Goal: Transaction & Acquisition: Book appointment/travel/reservation

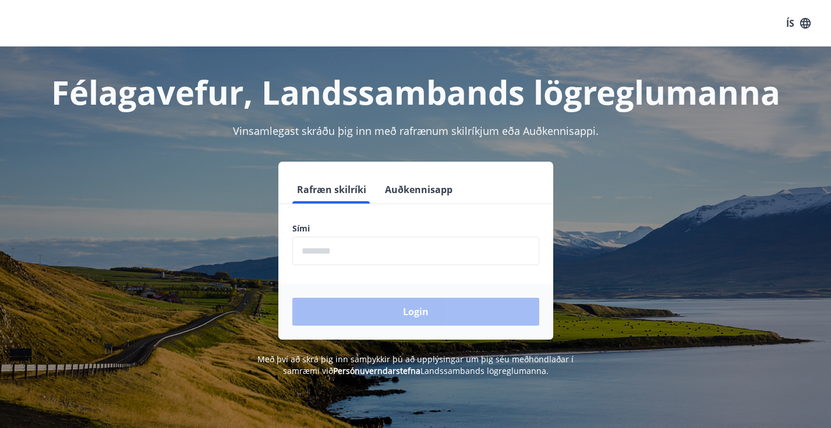
click at [332, 259] on input "phone" at bounding box center [415, 251] width 247 height 29
type input "********"
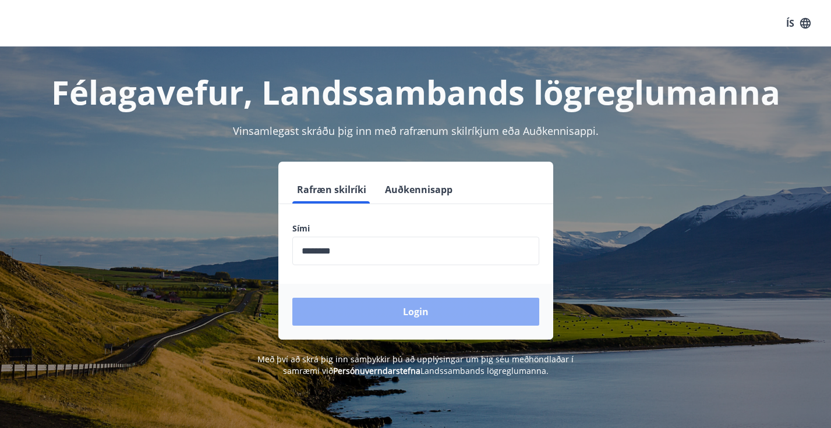
click at [372, 314] on button "Login" at bounding box center [415, 312] width 247 height 28
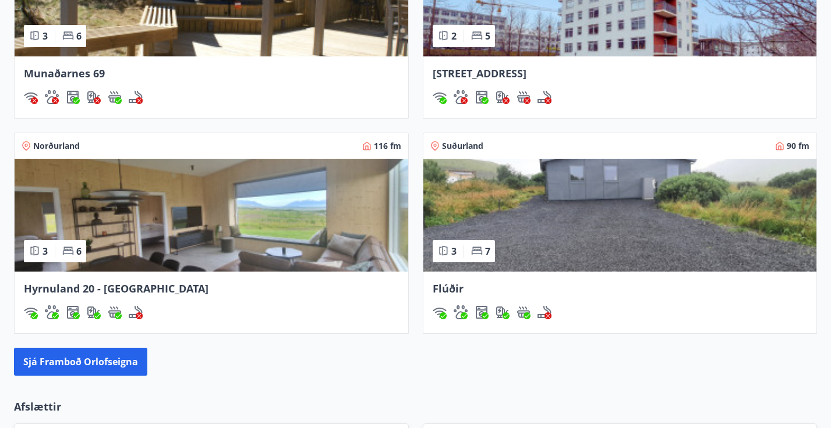
scroll to position [1076, 0]
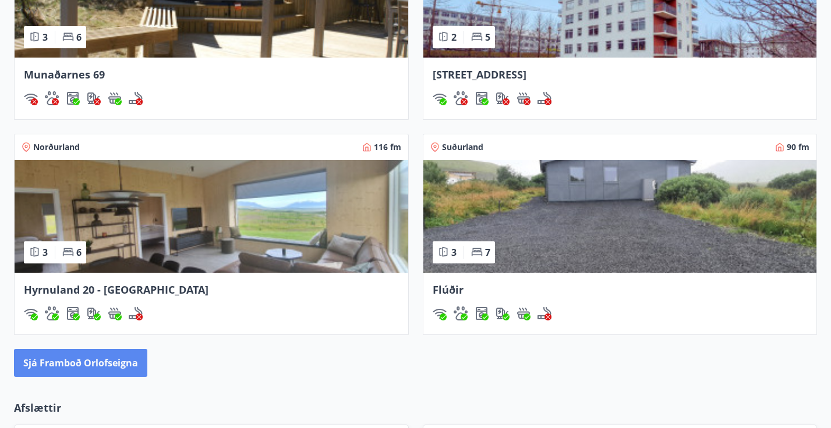
click at [89, 372] on button "Sjá framboð orlofseigna" at bounding box center [80, 363] width 133 height 28
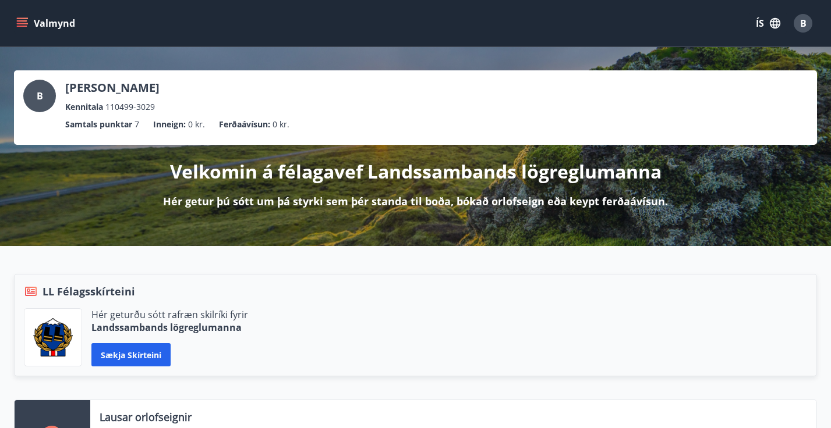
click at [26, 14] on button "Valmynd" at bounding box center [47, 23] width 66 height 21
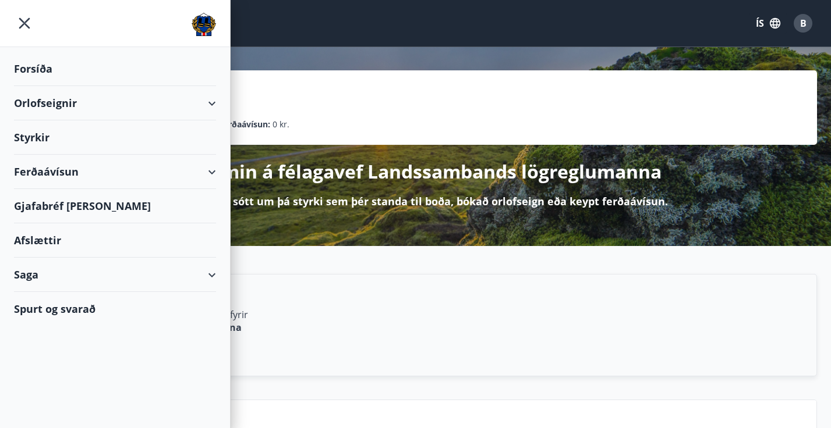
click at [310, 284] on div "LL Félagsskírteini" at bounding box center [415, 291] width 783 height 15
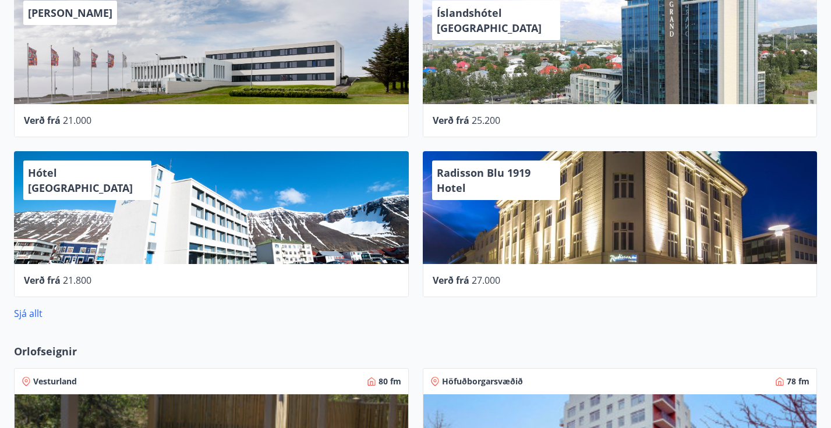
scroll to position [637, 0]
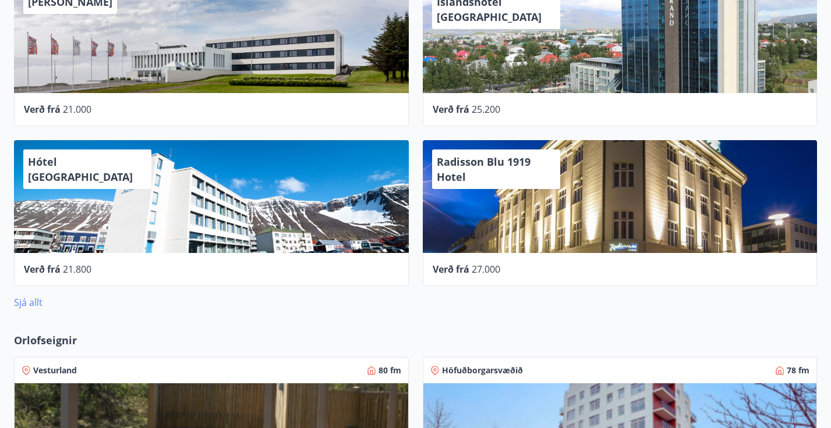
click at [36, 301] on link "Sjá allt" at bounding box center [28, 302] width 29 height 13
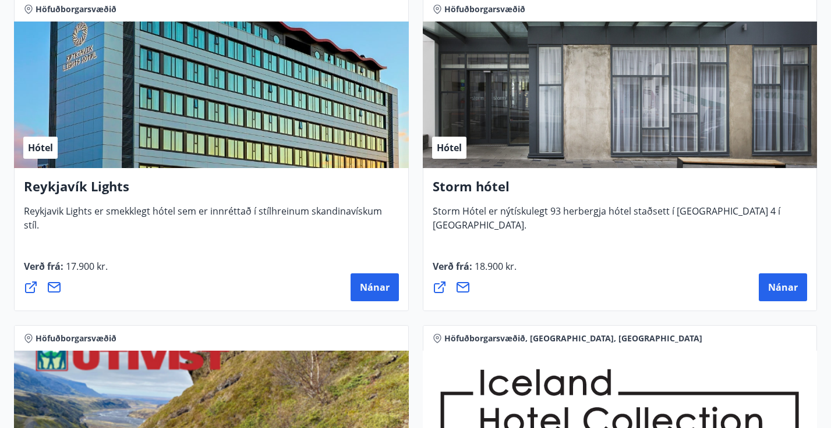
scroll to position [1538, 0]
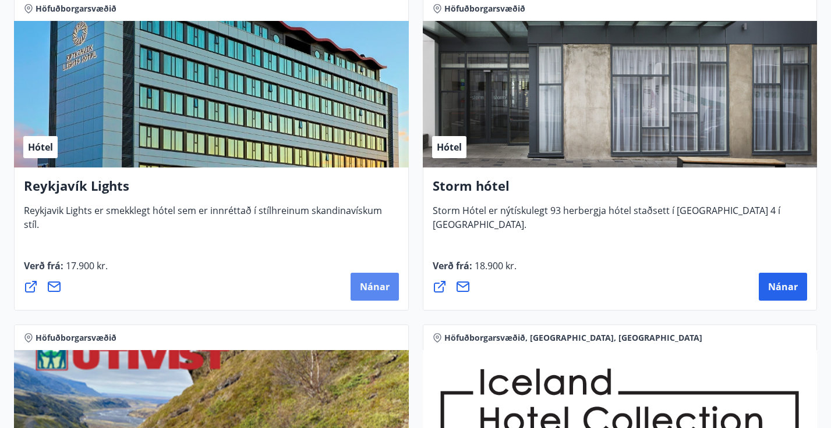
click at [381, 292] on span "Nánar" at bounding box center [375, 287] width 30 height 13
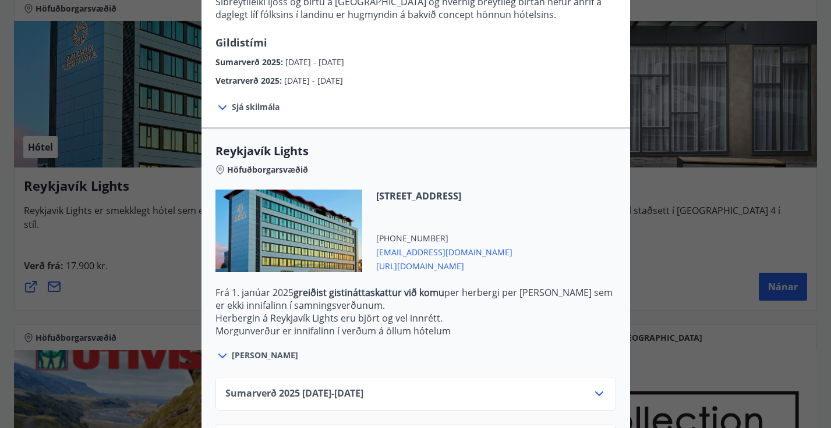
scroll to position [296, 0]
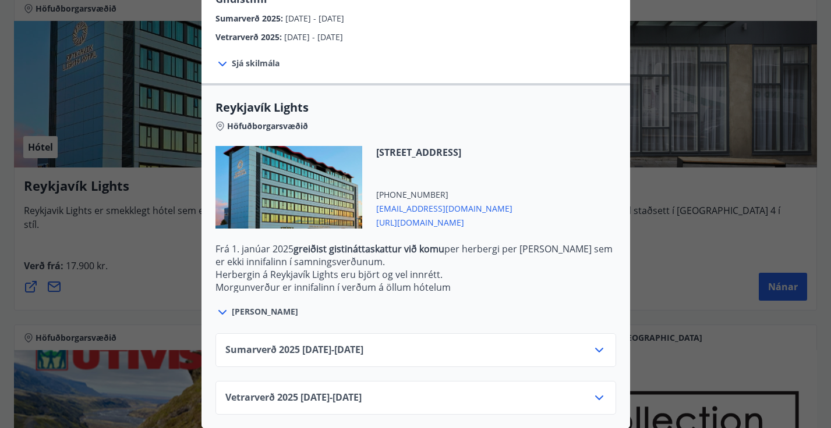
click at [393, 357] on div "Sumarverð [PHONE_NUMBER][DATE] - [DATE]" at bounding box center [415, 354] width 381 height 23
click at [593, 349] on icon at bounding box center [599, 350] width 14 height 14
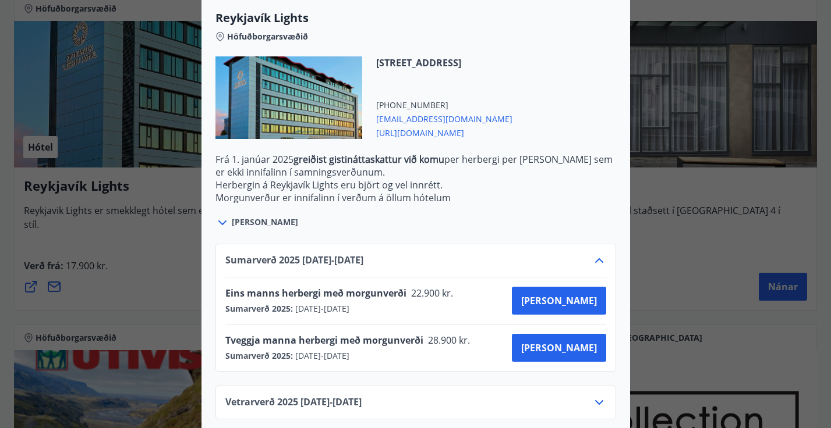
scroll to position [391, 0]
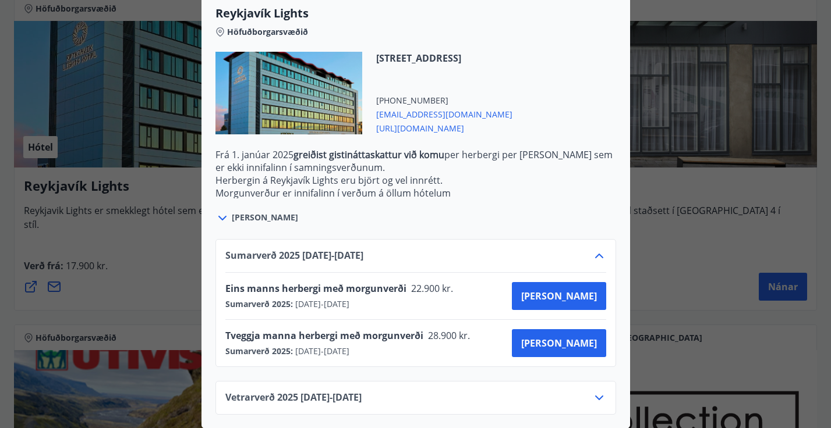
click at [124, 229] on div "Reykjavík Lights Fyrir bókarnir og frekari upplýsingar vinsamlega senduð póst á…" at bounding box center [415, 214] width 831 height 428
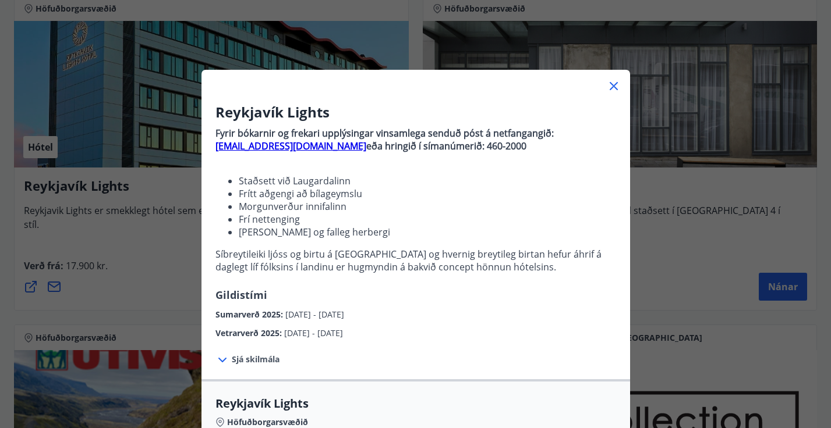
click at [614, 88] on icon at bounding box center [613, 86] width 14 height 14
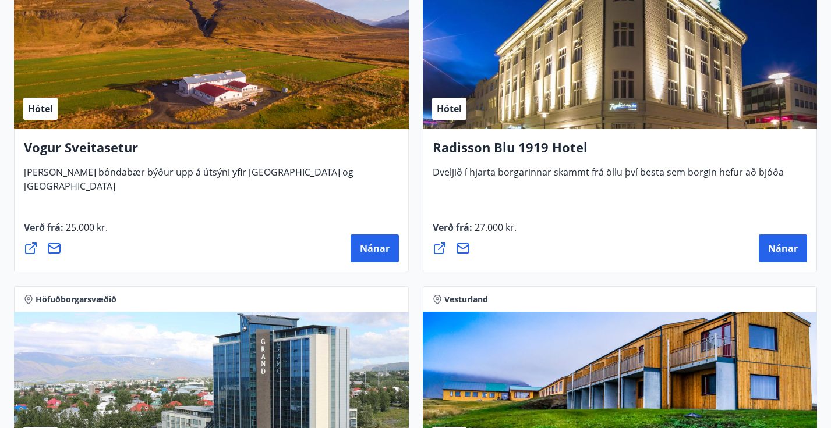
scroll to position [3224, 0]
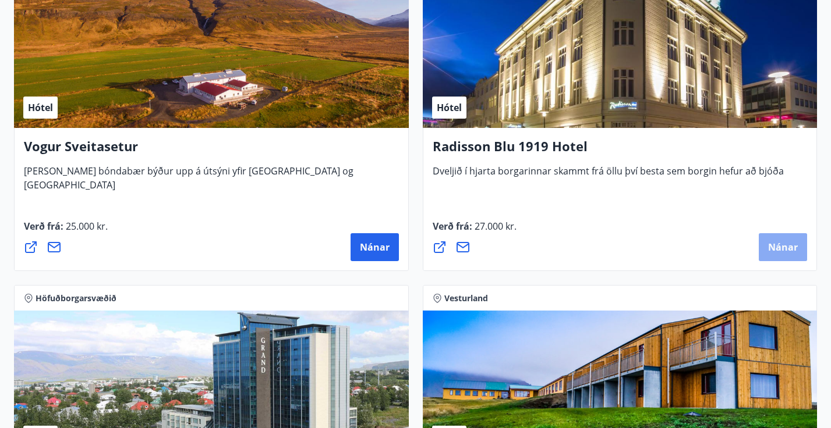
click at [779, 257] on button "Nánar" at bounding box center [782, 247] width 48 height 28
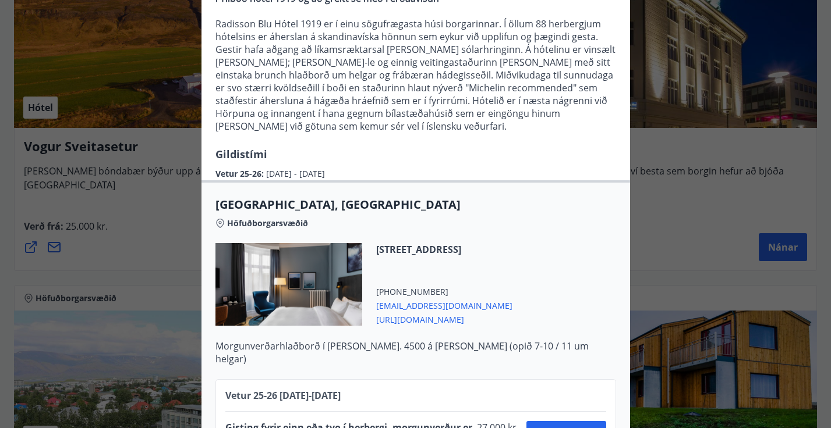
scroll to position [193, 0]
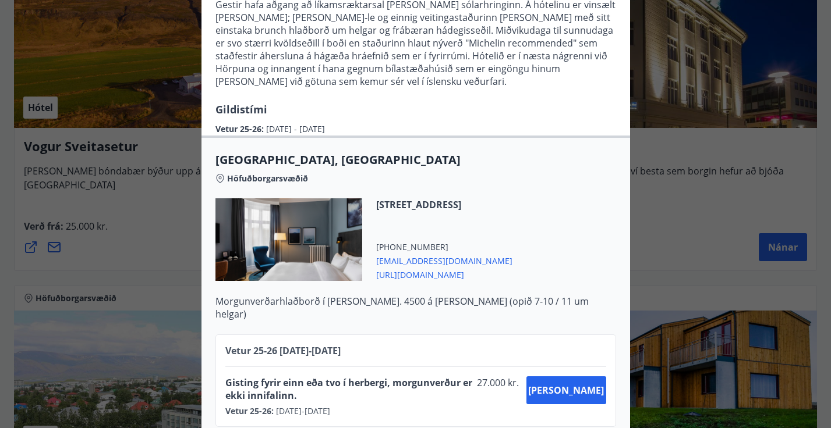
click at [701, 185] on div "Radisson Blu 1919 Hotel Til að bóka vinsamlegast sendið póst á netfangið [EMAIL…" at bounding box center [415, 21] width 831 height 428
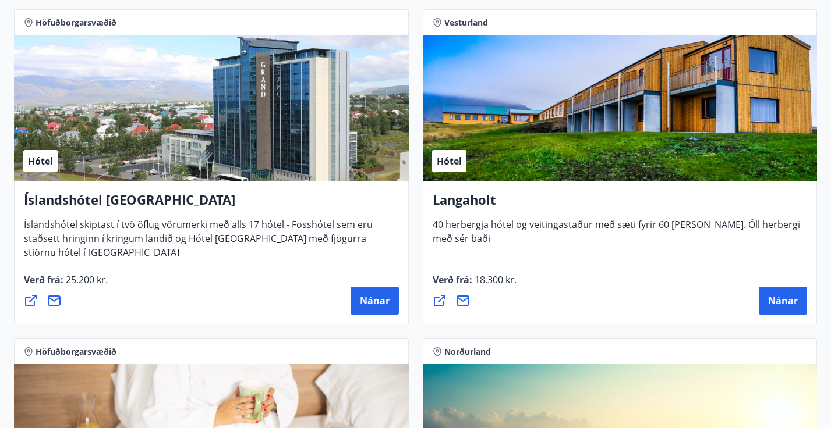
scroll to position [3498, 0]
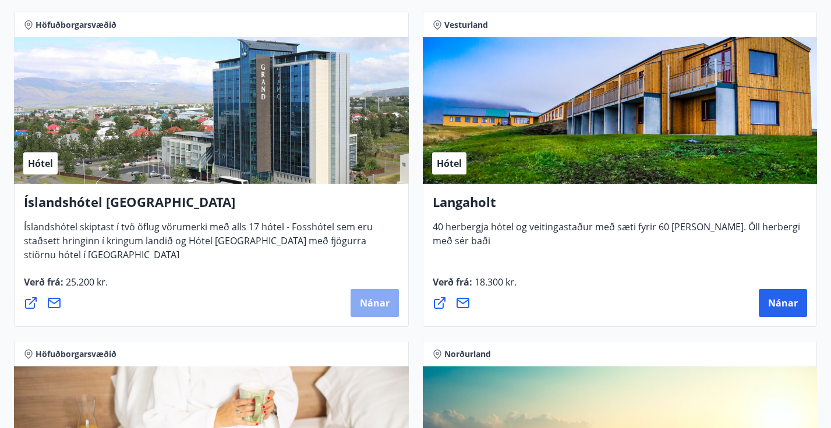
click at [375, 306] on span "Nánar" at bounding box center [375, 303] width 30 height 13
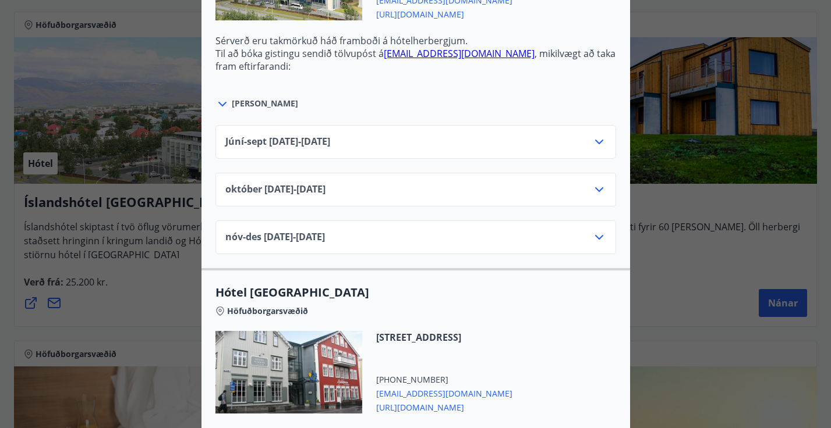
scroll to position [541, 0]
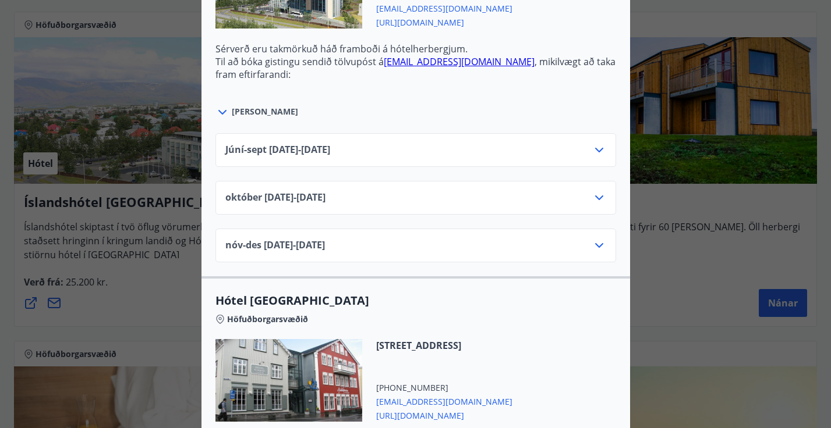
click at [456, 145] on div "Júní-[DATE]06.25 - [DATE]" at bounding box center [415, 154] width 381 height 23
click at [600, 143] on icon at bounding box center [599, 150] width 14 height 14
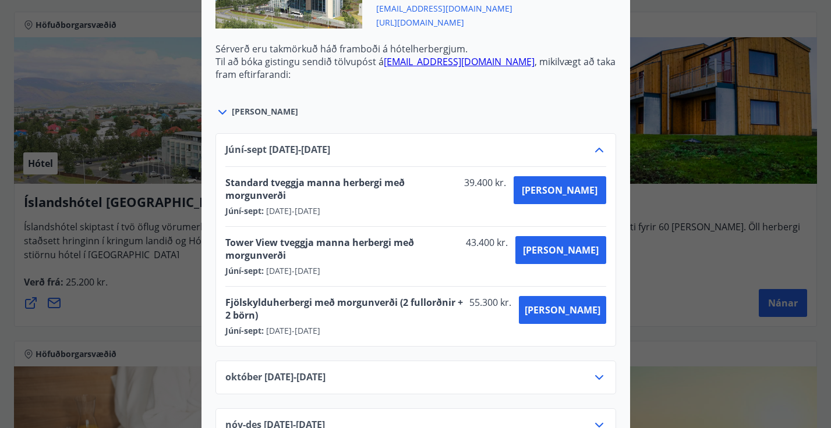
scroll to position [0, 0]
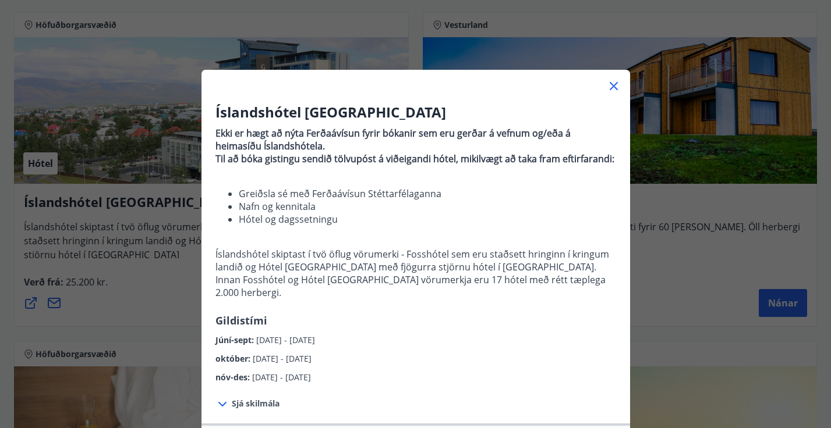
click at [669, 123] on div "Íslandshótel Reykjavík Ekki er hægt að nýta Ferðaávísun fyrir bókanir sem eru g…" at bounding box center [415, 214] width 831 height 428
click at [613, 81] on icon at bounding box center [613, 86] width 14 height 14
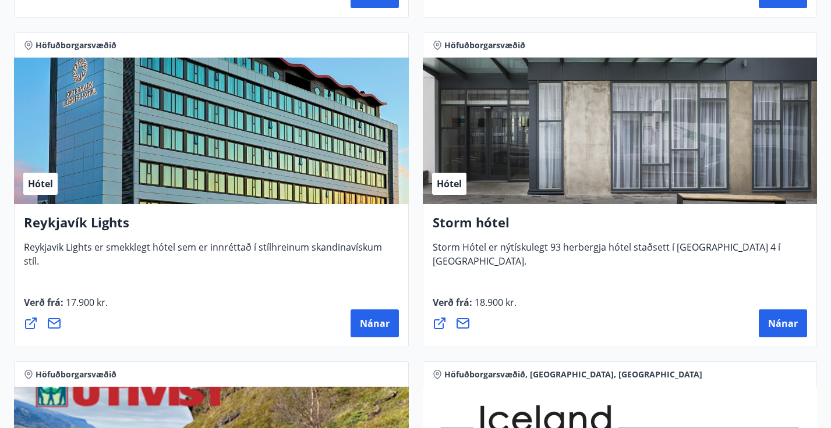
scroll to position [1495, 0]
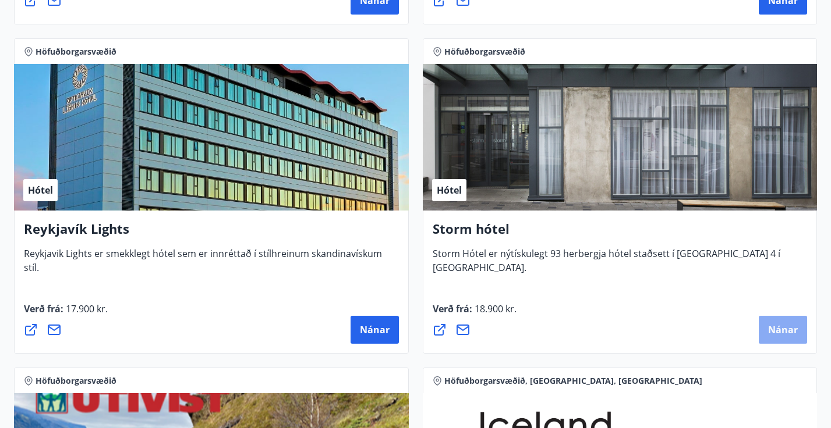
click at [796, 324] on span "Nánar" at bounding box center [783, 330] width 30 height 13
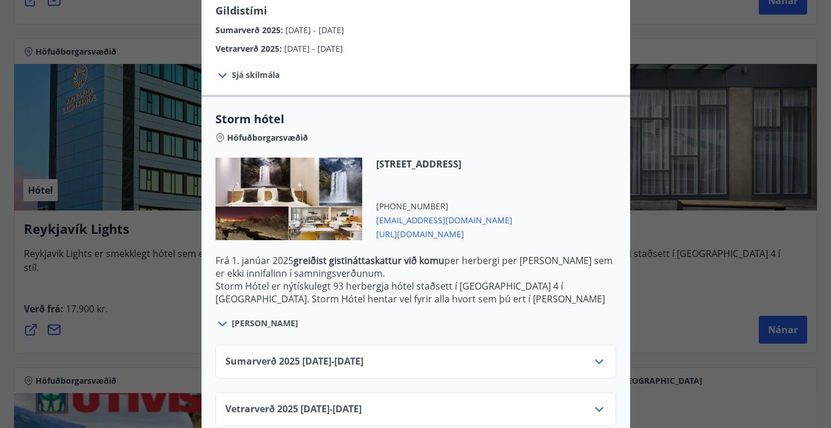
scroll to position [214, 0]
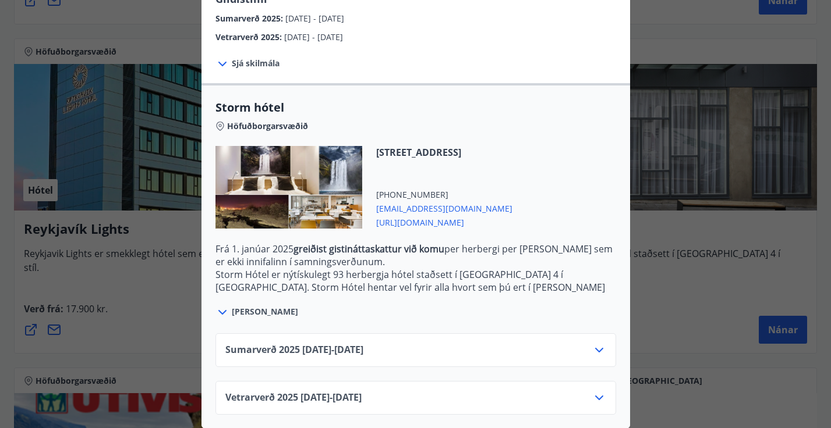
click at [503, 343] on div "Sumarverð [PHONE_NUMBER][DATE] - [DATE]" at bounding box center [415, 354] width 381 height 23
click at [604, 348] on icon at bounding box center [599, 350] width 14 height 14
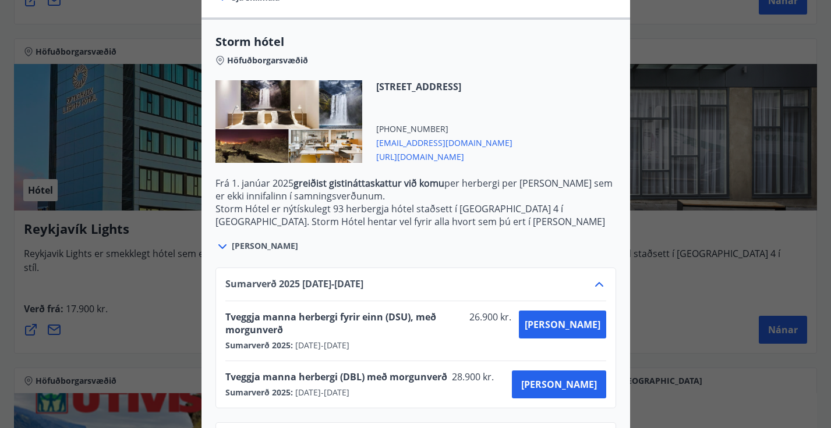
scroll to position [308, 0]
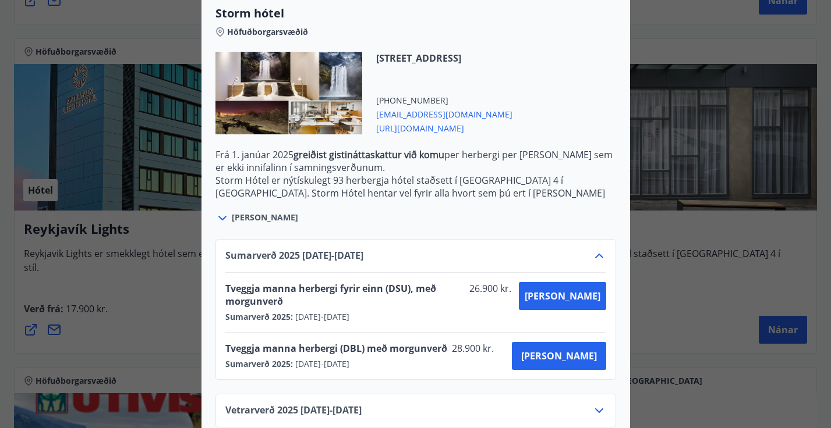
click at [687, 282] on div "Storm hótel Aðeins er hægt að bóka stéttarfélagsverð með því að hafa samband í …" at bounding box center [415, 214] width 831 height 428
click at [416, 404] on div "Vetrarverð [PHONE_NUMBER][DATE] - [DATE]" at bounding box center [415, 415] width 381 height 23
click at [605, 404] on icon at bounding box center [599, 411] width 14 height 14
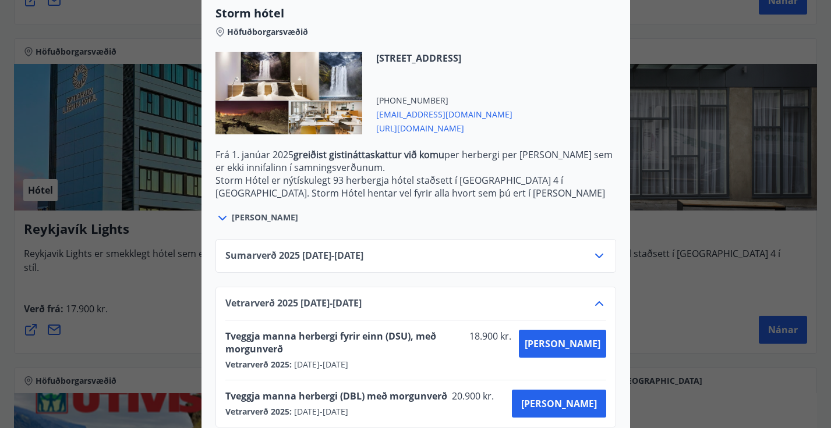
click at [600, 255] on icon at bounding box center [599, 256] width 8 height 5
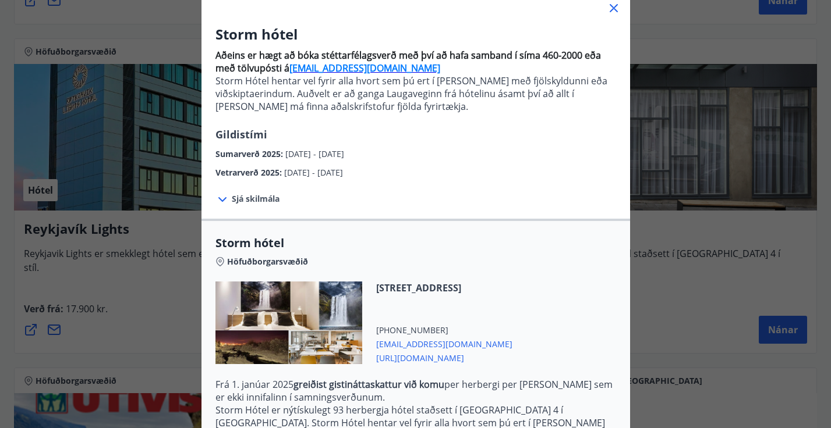
scroll to position [0, 0]
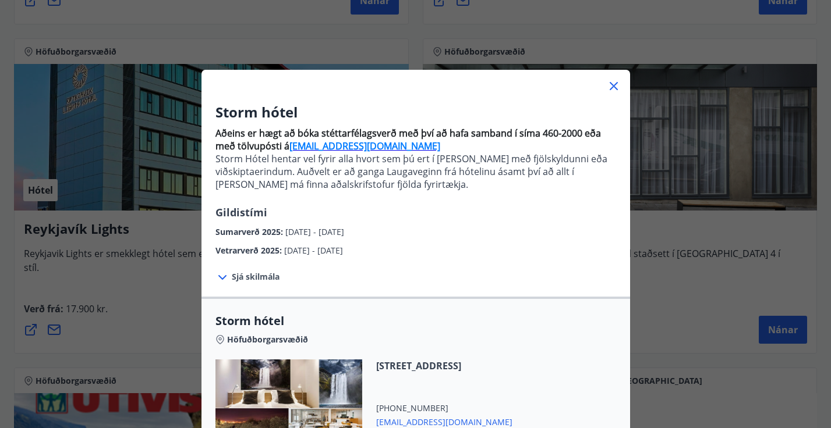
click at [615, 86] on icon at bounding box center [613, 86] width 14 height 14
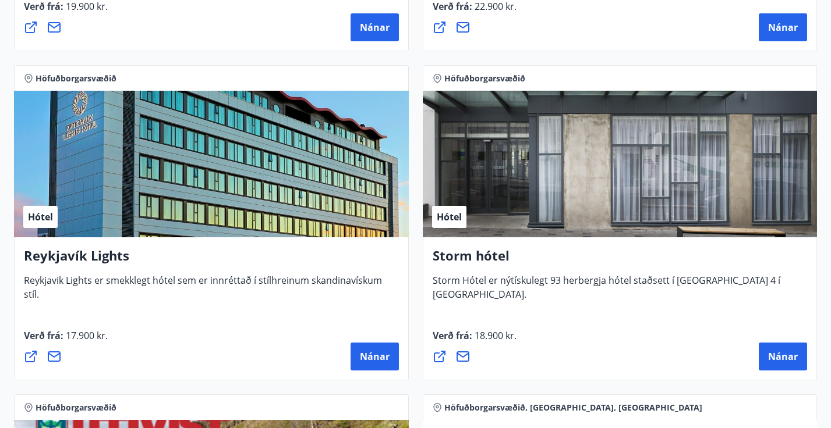
scroll to position [1466, 0]
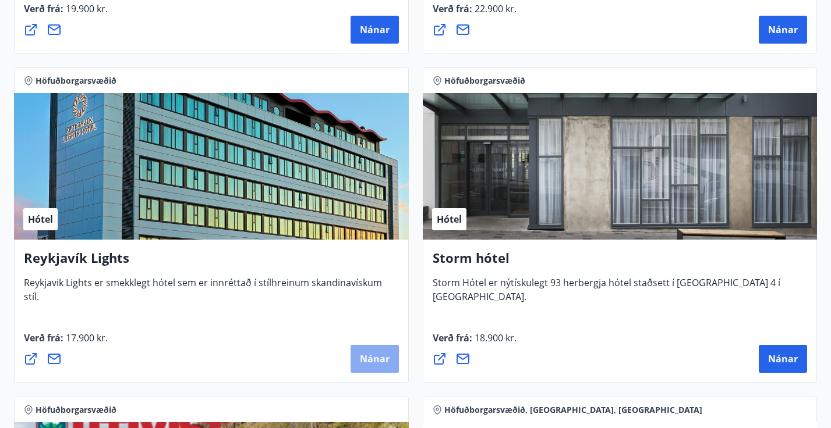
click at [369, 367] on button "Nánar" at bounding box center [374, 359] width 48 height 28
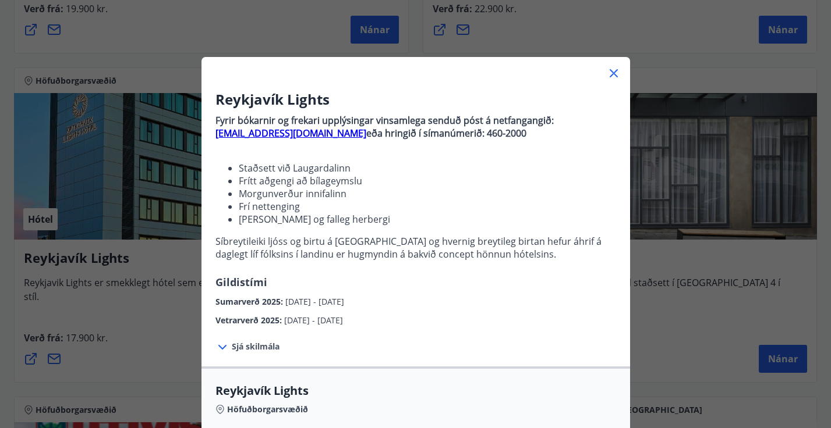
scroll to position [10, 0]
